Goal: Navigation & Orientation: Find specific page/section

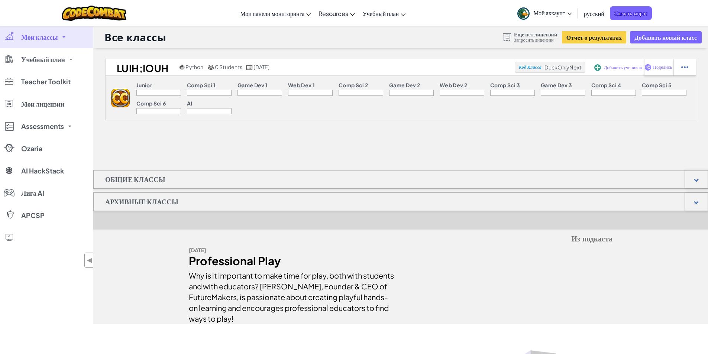
click at [560, 16] on span "Мой аккаунт" at bounding box center [553, 13] width 39 height 8
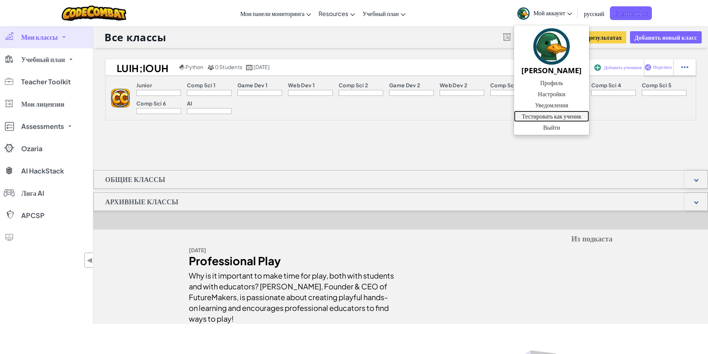
click at [562, 116] on link "Тестировать как ученик" at bounding box center [551, 116] width 75 height 11
